Goal: Information Seeking & Learning: Learn about a topic

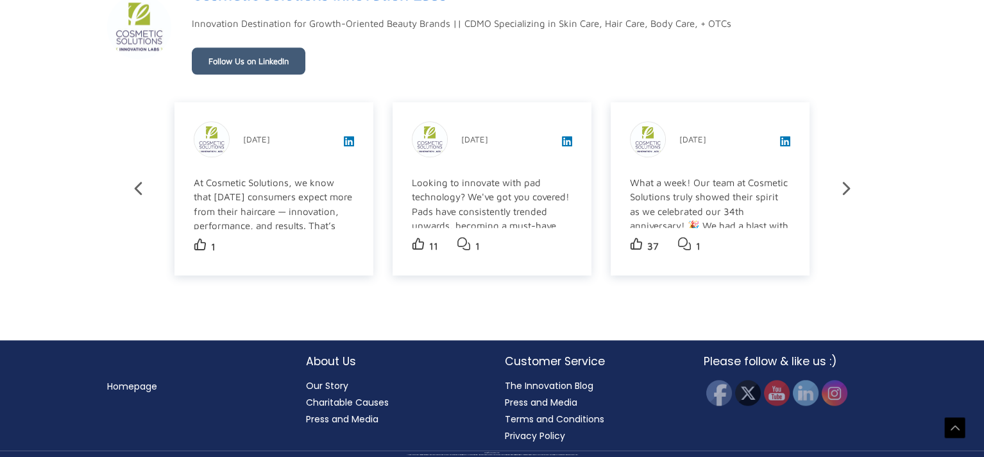
scroll to position [2293, 0]
click at [836, 185] on icon at bounding box center [846, 188] width 22 height 22
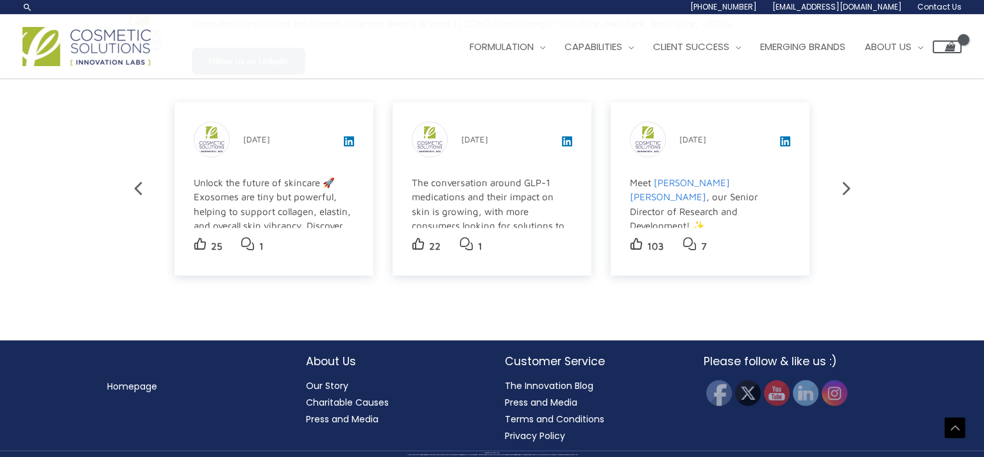
scroll to position [2274, 0]
click at [835, 187] on icon at bounding box center [846, 188] width 22 height 22
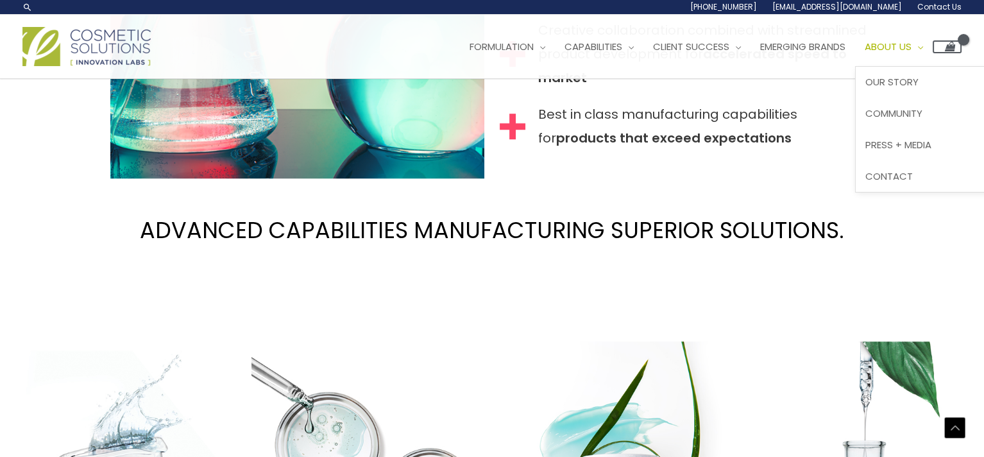
scroll to position [1439, 0]
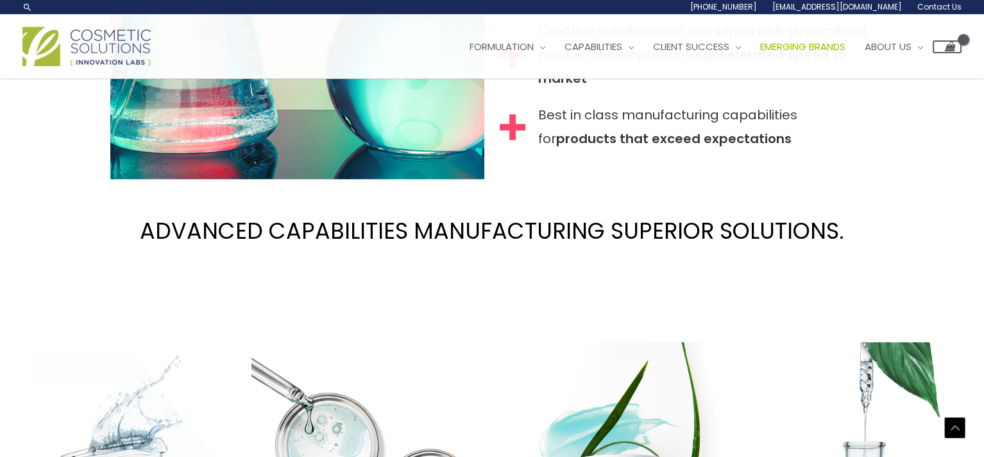
click at [838, 47] on span "Emerging Brands" at bounding box center [802, 46] width 85 height 13
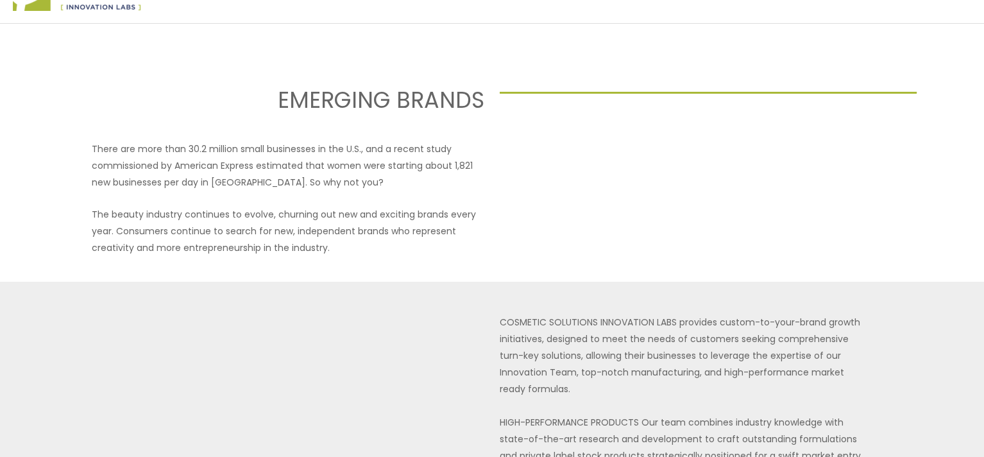
scroll to position [4, 0]
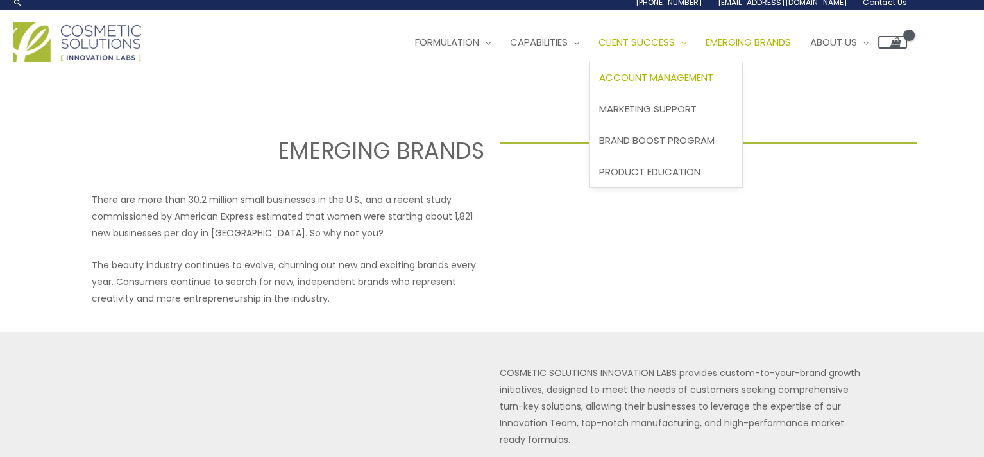
click at [690, 81] on span "Account Management" at bounding box center [656, 77] width 114 height 13
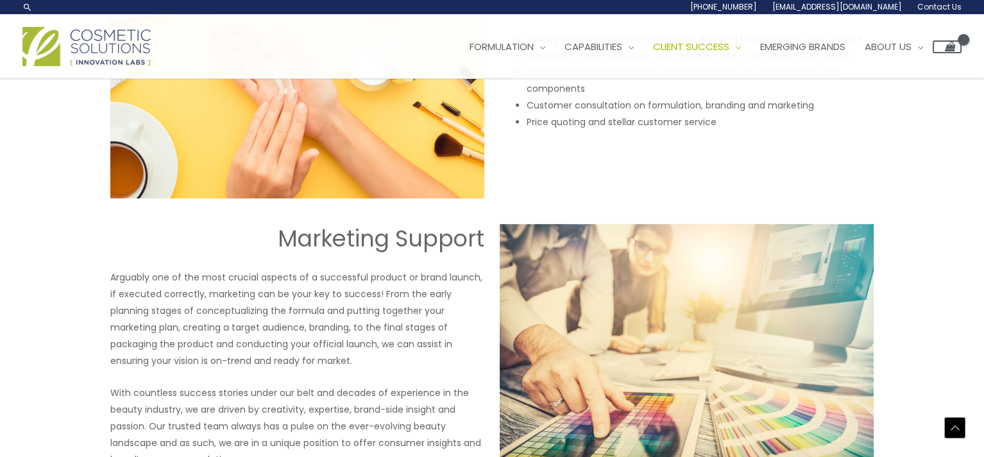
scroll to position [1015, 0]
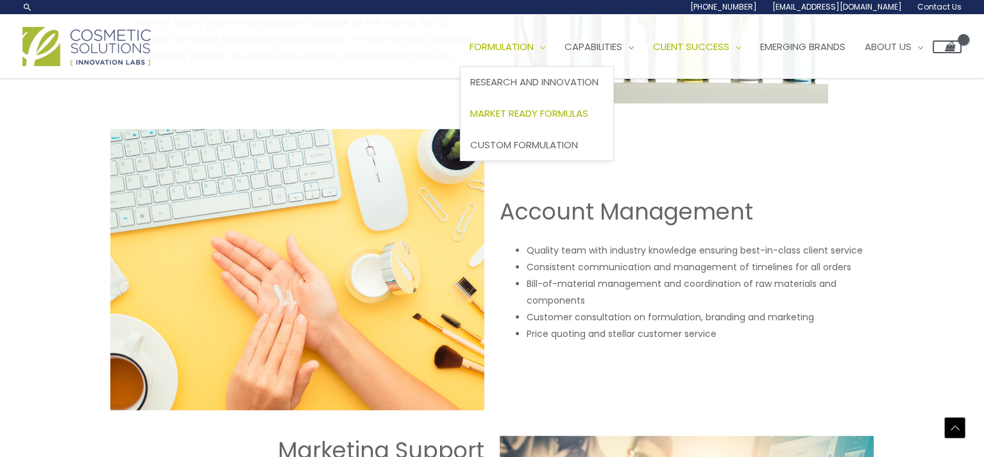
click at [547, 108] on span "Market Ready Formulas" at bounding box center [529, 112] width 118 height 13
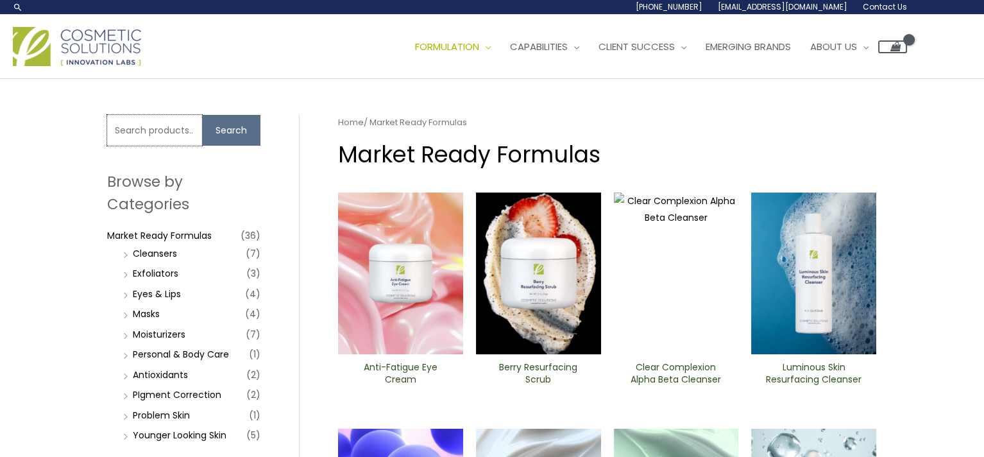
click at [182, 133] on input "Search for:" at bounding box center [154, 130] width 95 height 31
type input "ps essential lipids"
click at [202, 115] on button "Search" at bounding box center [231, 130] width 58 height 31
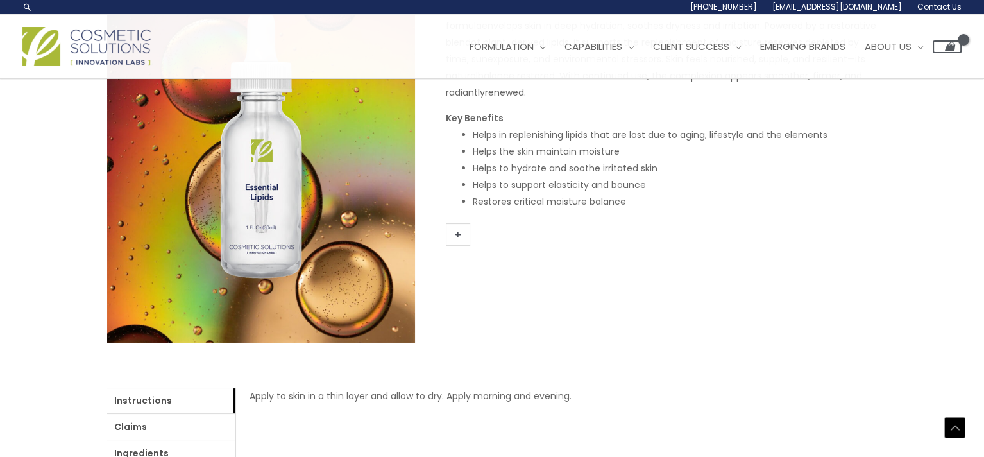
scroll to position [192, 0]
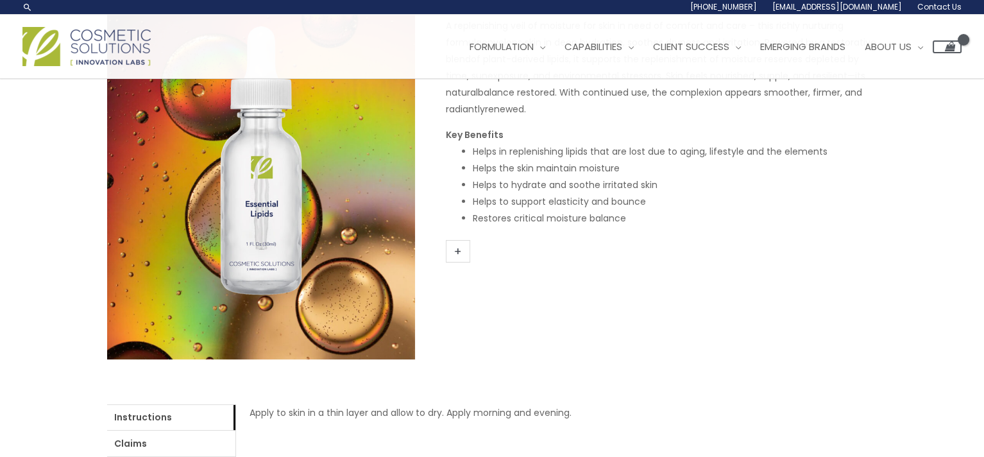
click at [456, 253] on link "+" at bounding box center [458, 251] width 24 height 22
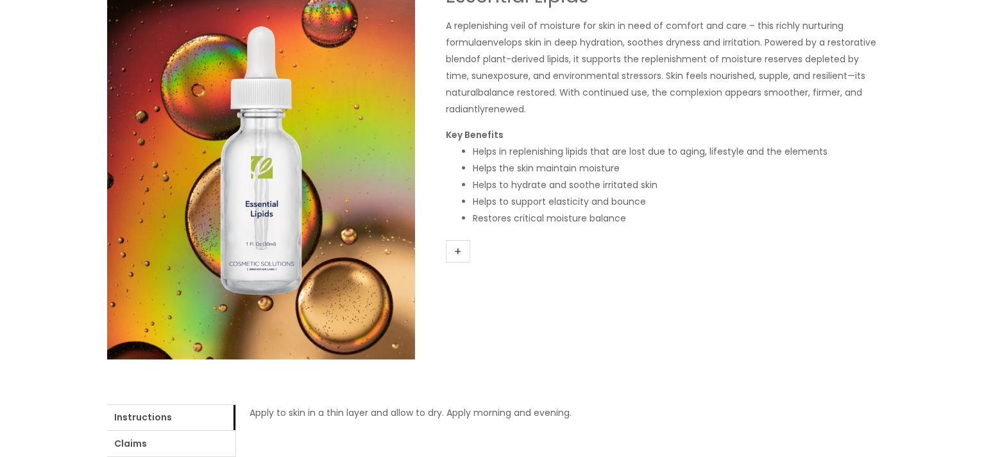
scroll to position [0, 0]
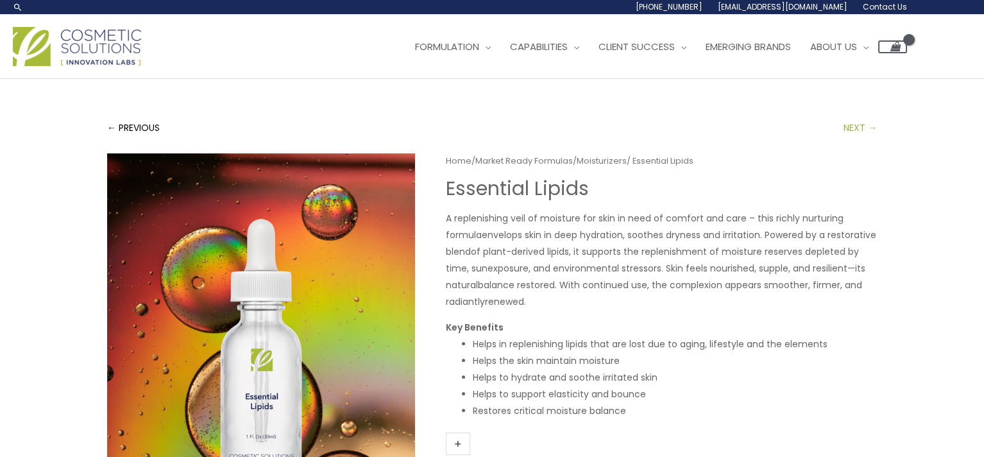
click at [870, 126] on link "NEXT →" at bounding box center [860, 128] width 33 height 26
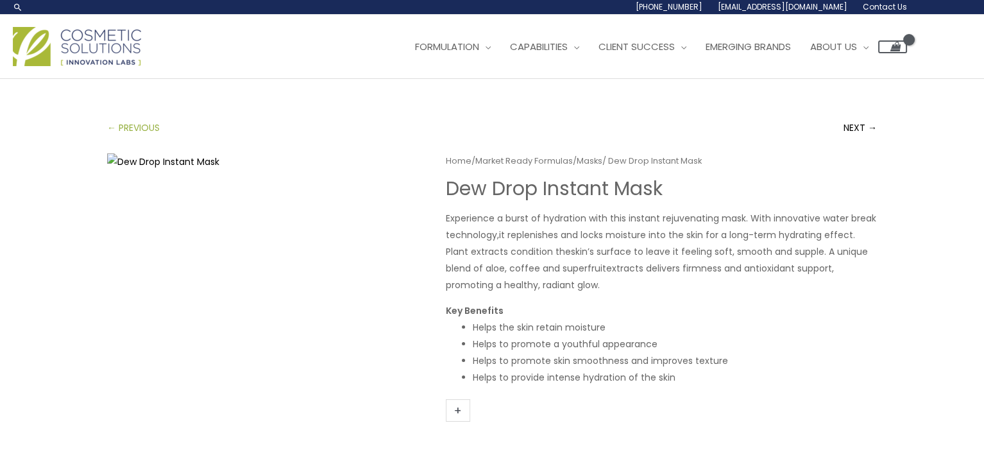
click at [122, 128] on link "← PREVIOUS" at bounding box center [133, 128] width 53 height 26
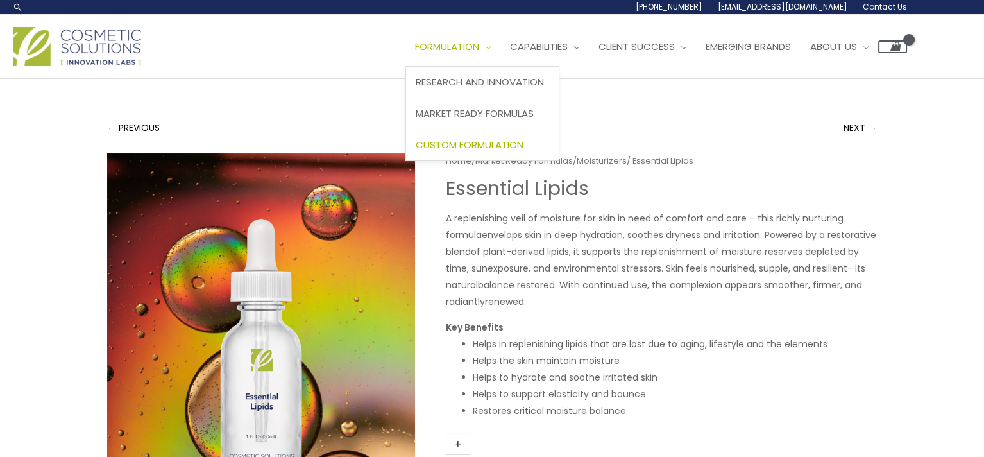
click at [500, 141] on span "Custom Formulation" at bounding box center [470, 144] width 108 height 13
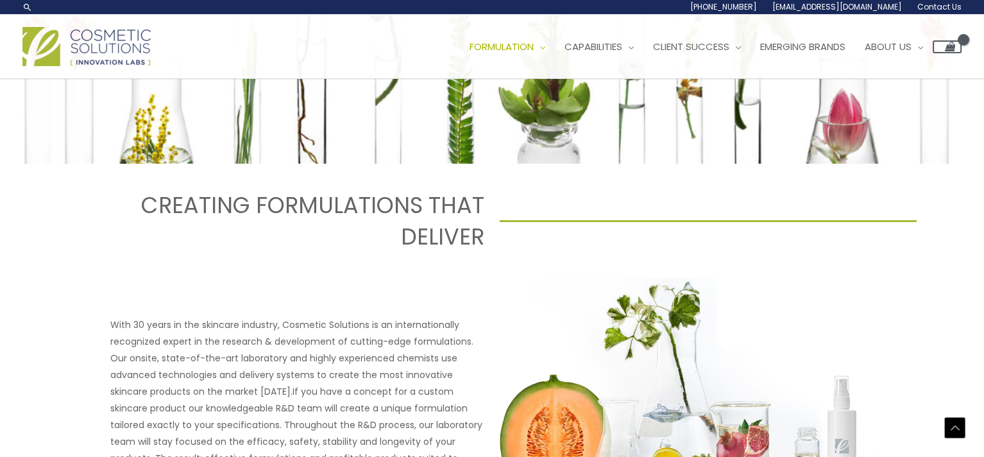
scroll to position [385, 0]
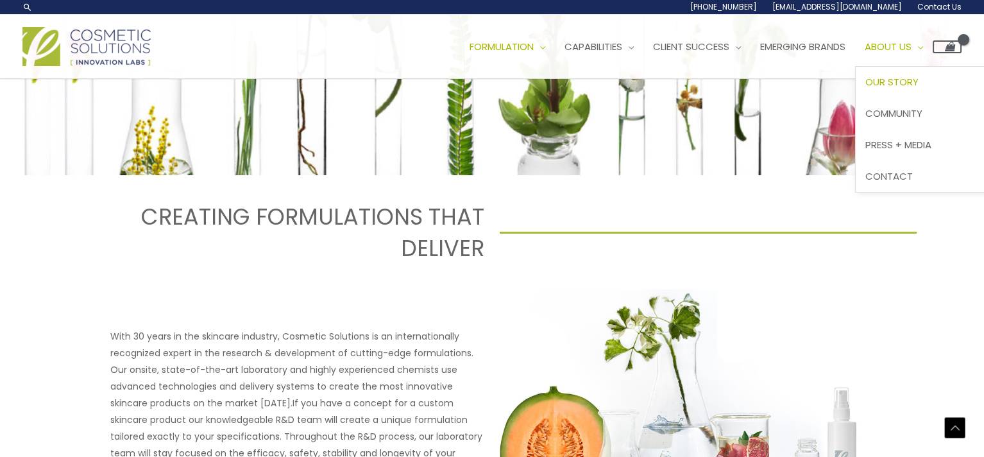
click at [919, 80] on span "Our Story" at bounding box center [891, 81] width 53 height 13
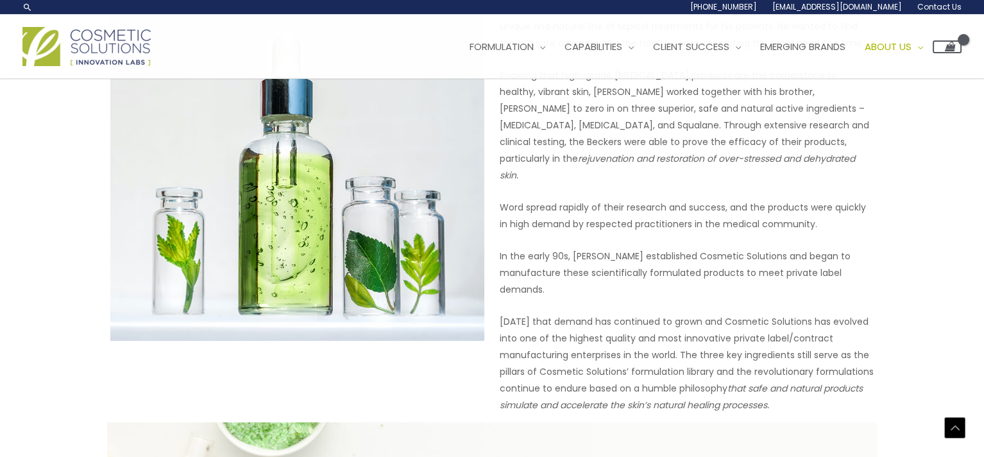
scroll to position [622, 0]
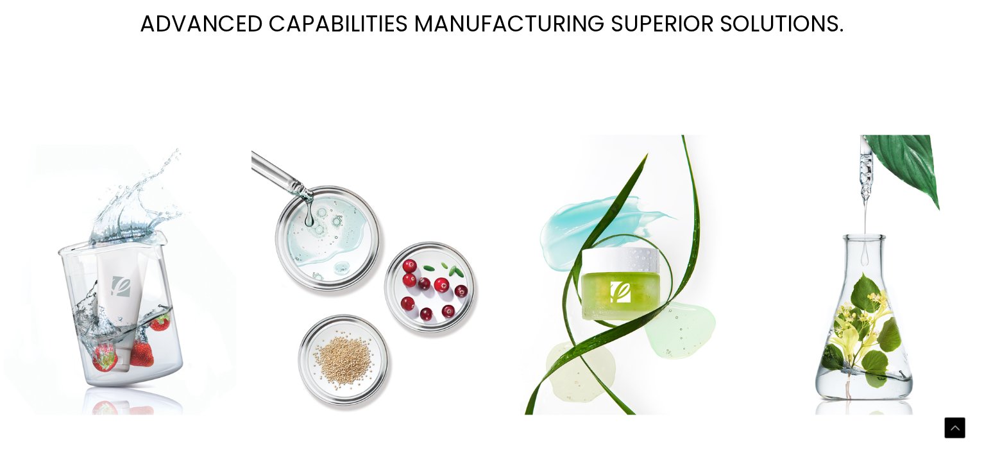
scroll to position [1667, 0]
